Goal: Information Seeking & Learning: Learn about a topic

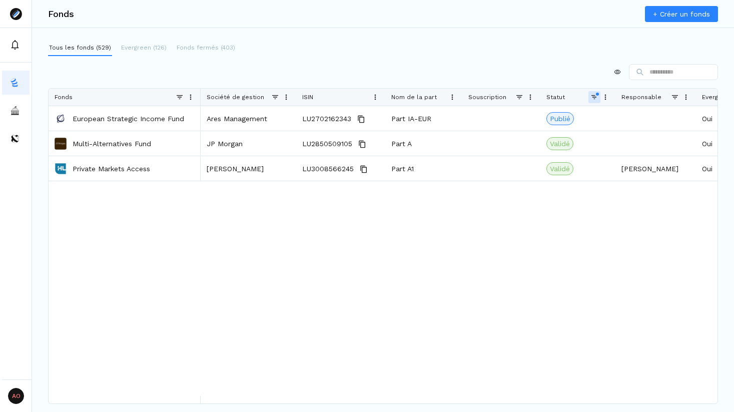
click at [286, 96] on span at bounding box center [286, 97] width 8 height 8
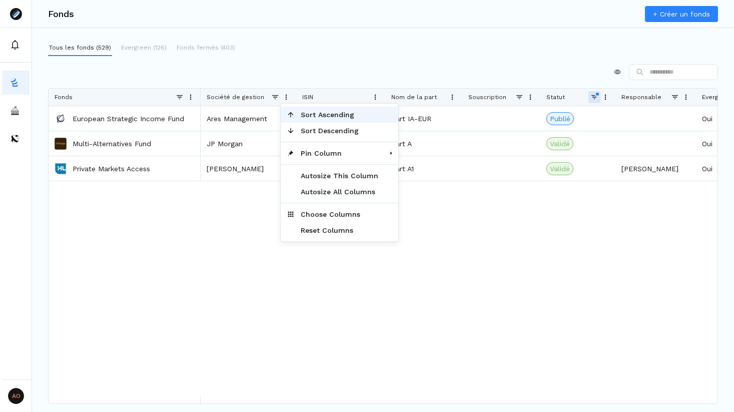
click at [299, 115] on span "Sort Ascending" at bounding box center [340, 115] width 90 height 16
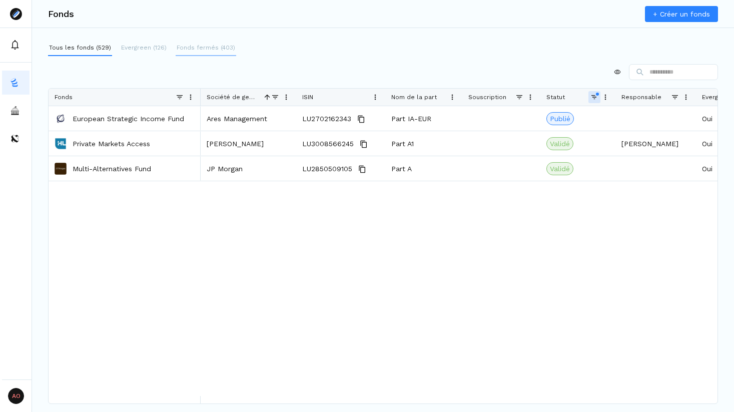
click at [193, 47] on p "Fonds fermés (403)" at bounding box center [206, 47] width 59 height 9
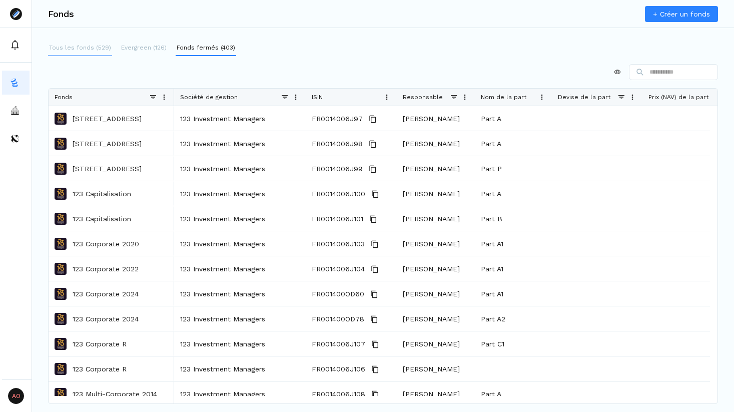
click at [89, 49] on p "Tous les fonds (529)" at bounding box center [80, 47] width 62 height 9
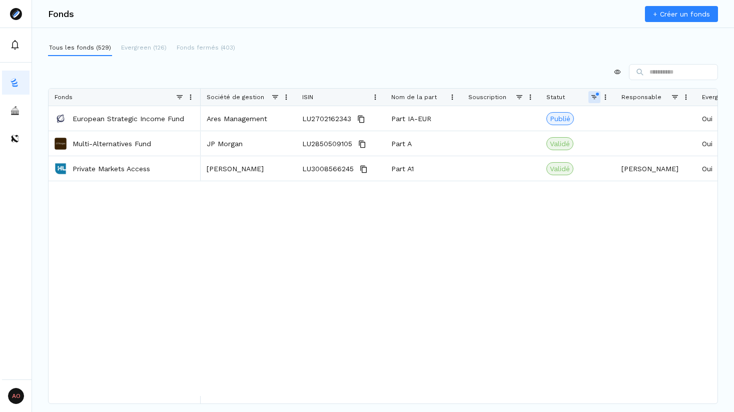
click at [274, 95] on span at bounding box center [275, 97] width 8 height 8
click at [264, 72] on div at bounding box center [383, 72] width 670 height 16
click at [227, 94] on span "Société de gestion" at bounding box center [236, 97] width 58 height 7
click at [205, 46] on p "Fonds fermés (403)" at bounding box center [206, 47] width 59 height 9
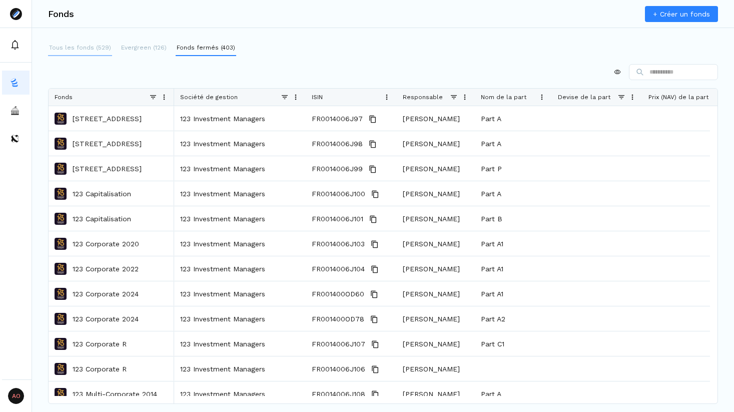
click at [94, 48] on p "Tous les fonds (529)" at bounding box center [80, 47] width 62 height 9
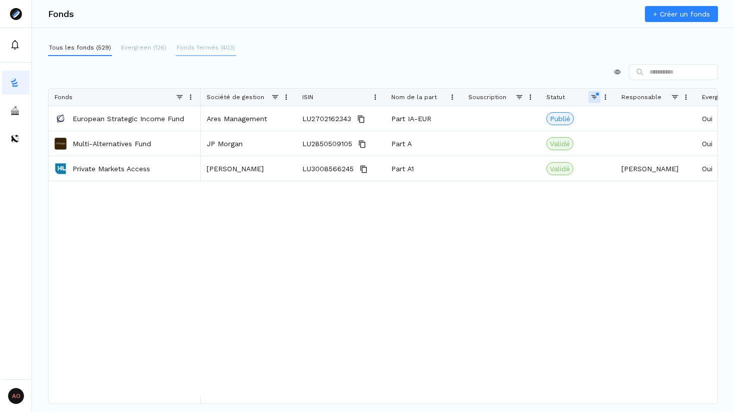
click at [192, 45] on p "Fonds fermés (403)" at bounding box center [206, 47] width 59 height 9
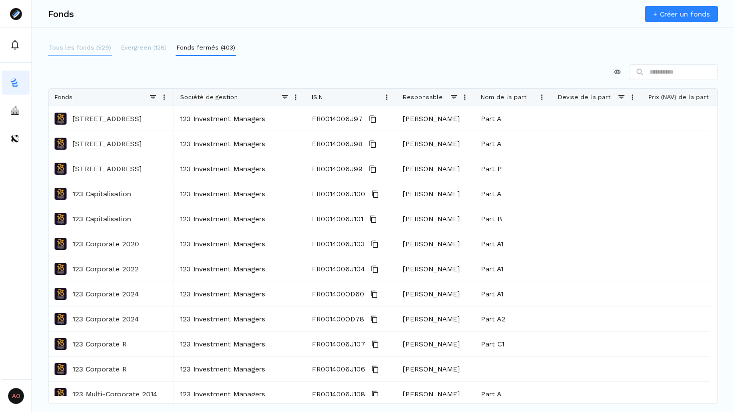
click at [90, 49] on p "Tous les fonds (529)" at bounding box center [80, 47] width 62 height 9
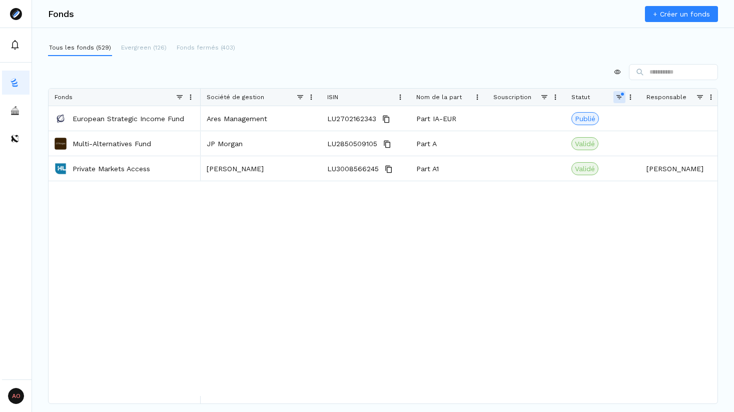
drag, startPoint x: 296, startPoint y: 97, endPoint x: 321, endPoint y: 99, distance: 25.1
click at [321, 99] on div at bounding box center [321, 97] width 4 height 17
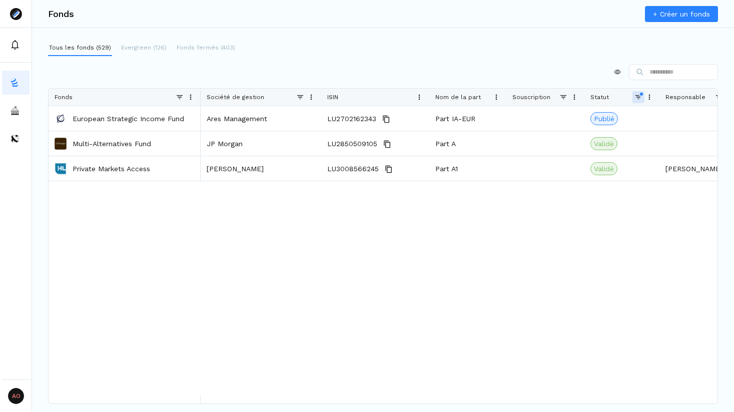
drag, startPoint x: 408, startPoint y: 96, endPoint x: 427, endPoint y: 96, distance: 19.0
click at [427, 96] on div at bounding box center [429, 97] width 4 height 17
click at [342, 98] on div "ISIN" at bounding box center [369, 97] width 85 height 17
click at [245, 100] on span "Société de gestion" at bounding box center [236, 97] width 58 height 7
click at [270, 100] on span at bounding box center [274, 97] width 8 height 8
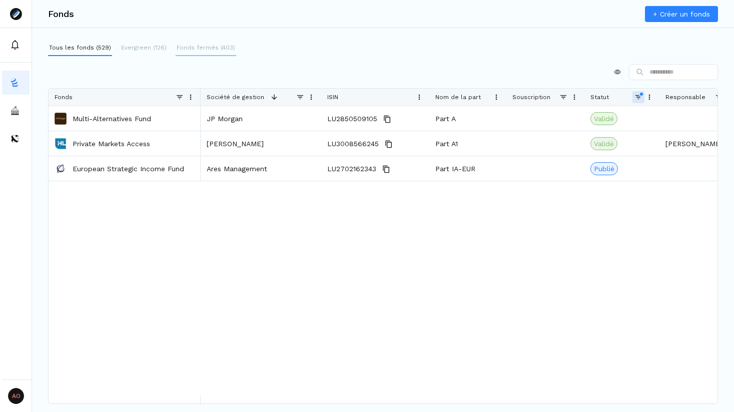
click at [205, 45] on p "Fonds fermés (403)" at bounding box center [206, 47] width 59 height 9
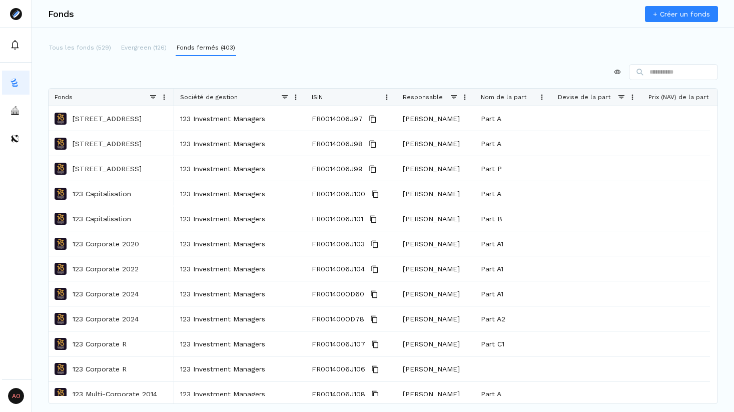
click at [111, 48] on div "Tous les fonds (529) Evergreen (126) Fonds fermés (403)" at bounding box center [142, 48] width 188 height 16
click at [104, 48] on p "Tous les fonds (529)" at bounding box center [80, 47] width 62 height 9
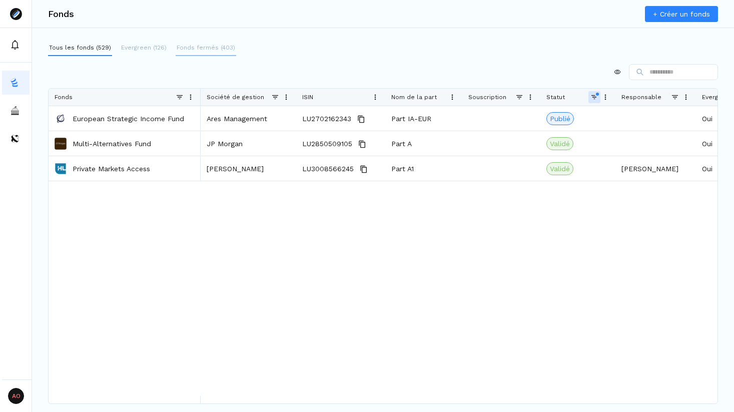
click at [212, 47] on p "Fonds fermés (403)" at bounding box center [206, 47] width 59 height 9
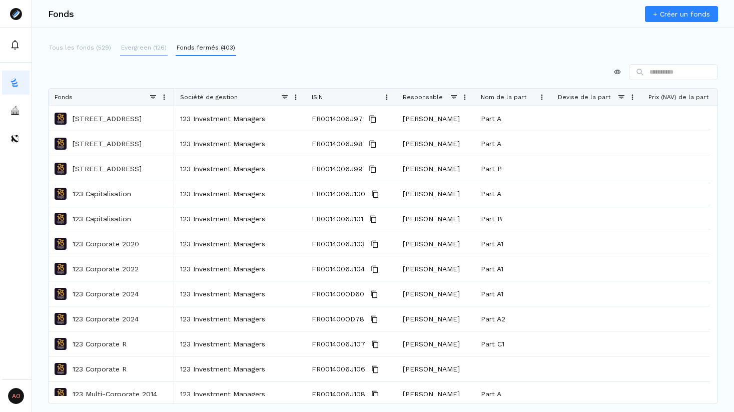
click at [153, 47] on p "Evergreen (126)" at bounding box center [144, 47] width 46 height 9
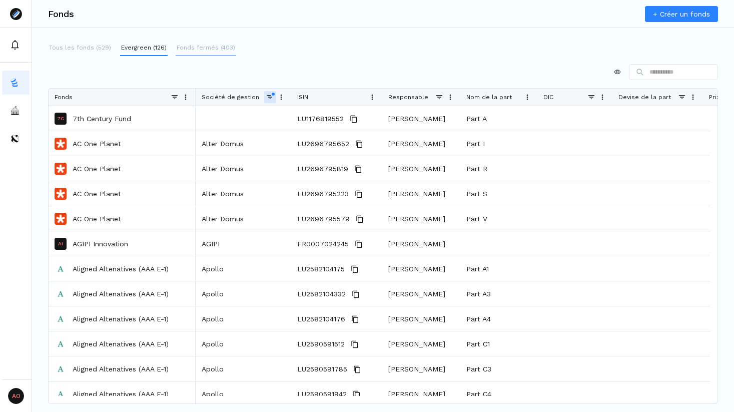
click at [187, 47] on p "Fonds fermés (403)" at bounding box center [206, 47] width 59 height 9
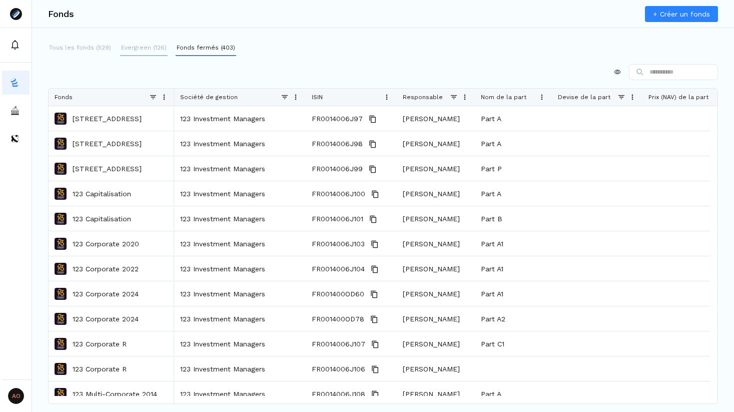
click at [145, 45] on p "Evergreen (126)" at bounding box center [144, 47] width 46 height 9
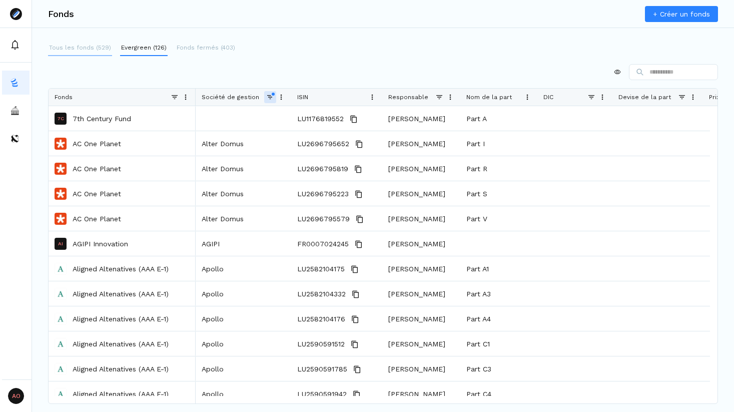
click at [77, 45] on p "Tous les fonds (529)" at bounding box center [80, 47] width 62 height 9
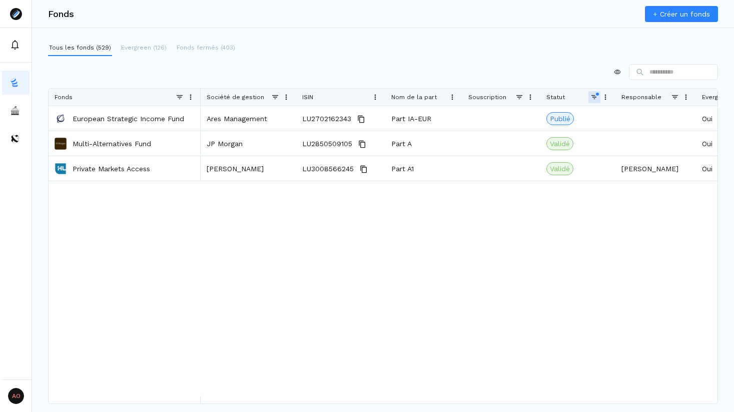
click at [239, 94] on span "Société de gestion" at bounding box center [236, 97] width 58 height 7
click at [239, 94] on span "Société de gestion" at bounding box center [232, 97] width 51 height 7
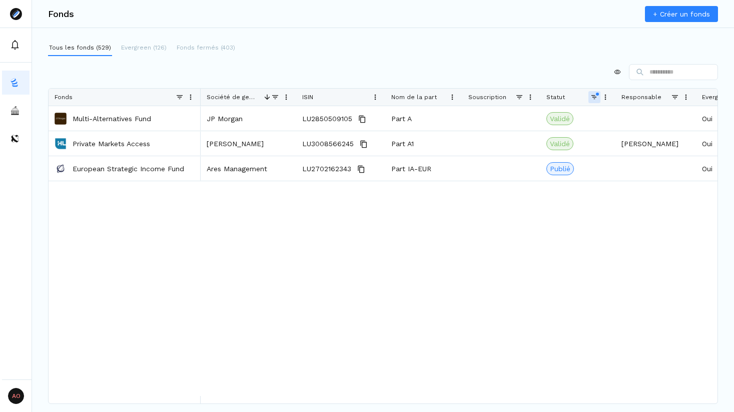
click at [239, 94] on span "Société de gestion" at bounding box center [232, 97] width 51 height 7
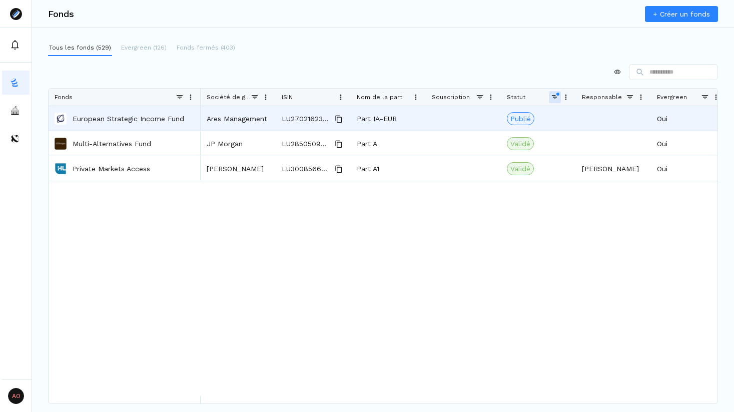
click at [117, 119] on p "European Strategic Income Fund" at bounding box center [129, 119] width 112 height 10
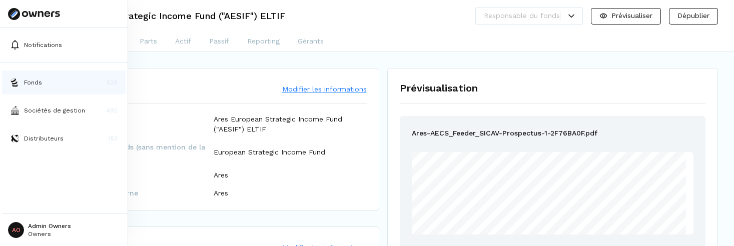
click at [28, 87] on p "Fonds" at bounding box center [33, 82] width 18 height 9
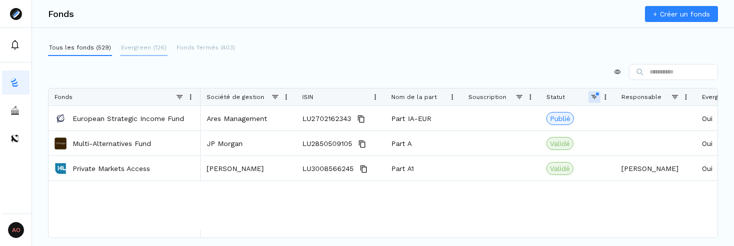
click at [135, 44] on p "Evergreen (126)" at bounding box center [144, 47] width 46 height 9
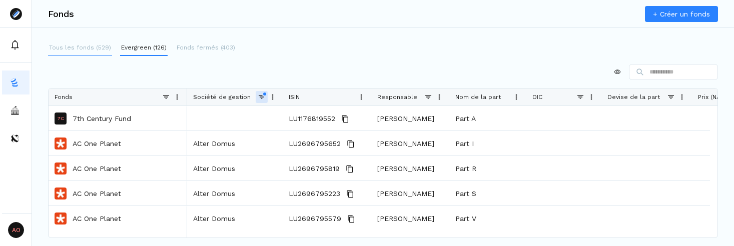
click at [79, 48] on p "Tous les fonds (529)" at bounding box center [80, 47] width 62 height 9
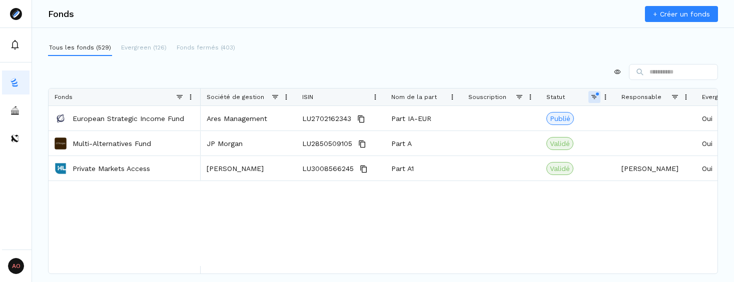
click at [621, 98] on span "Responsable" at bounding box center [641, 97] width 40 height 7
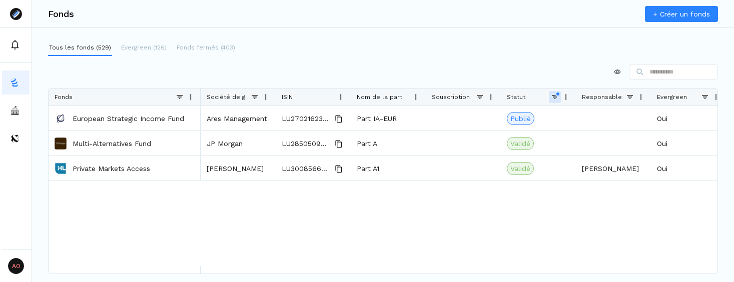
click at [555, 98] on span at bounding box center [555, 97] width 8 height 8
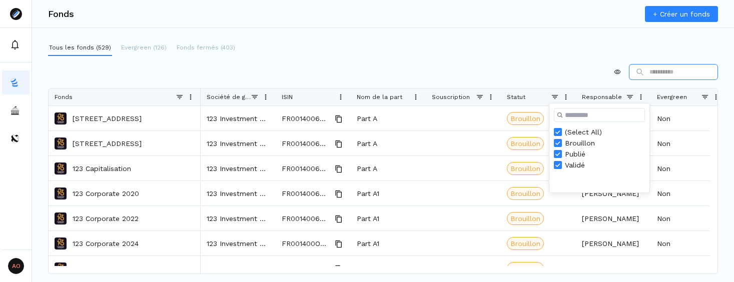
click at [662, 74] on input at bounding box center [673, 72] width 89 height 16
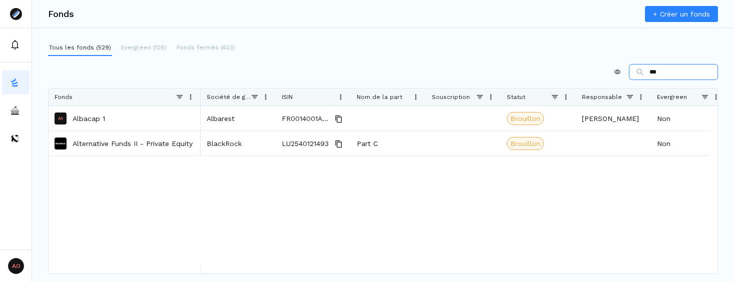
type input "****"
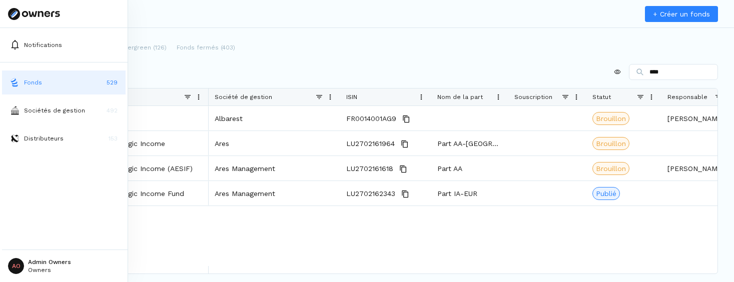
type input "****"
